Goal: Find contact information: Find contact information

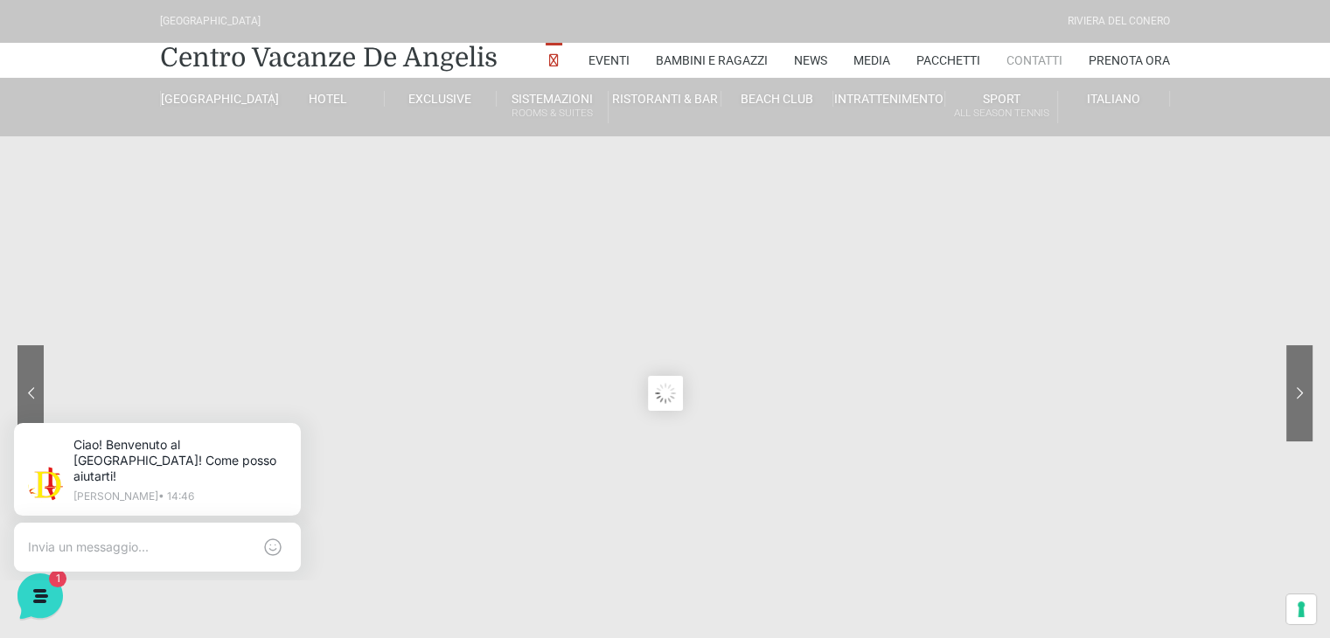
click at [1040, 57] on link "Contatti" at bounding box center [1034, 60] width 56 height 35
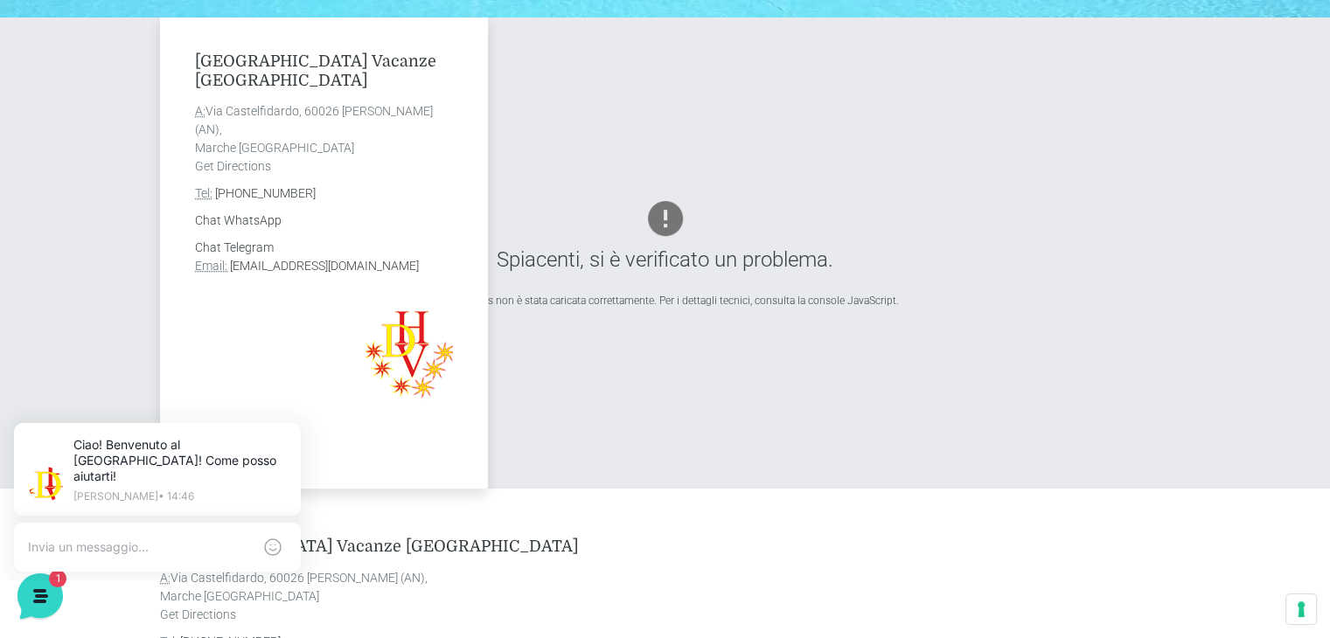
drag, startPoint x: 196, startPoint y: 58, endPoint x: 384, endPoint y: 259, distance: 275.3
click at [474, 264] on div "Villaggio Centro Vacanze De Angelis A: Via Castelfidardo, 60026 Marcelli di Num…" at bounding box center [324, 252] width 328 height 471
copy div "Villaggio Centro Vacanze De Angelis A: Via Castelfidardo, 60026 Marcelli di Num…"
